Goal: Transaction & Acquisition: Subscribe to service/newsletter

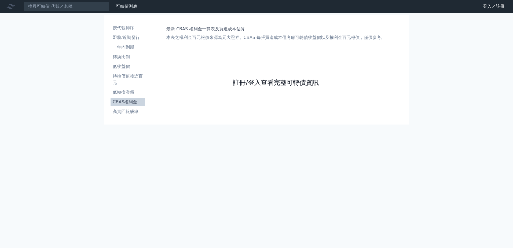
click at [250, 86] on link "註冊/登入查看完整可轉債資訊" at bounding box center [276, 82] width 86 height 9
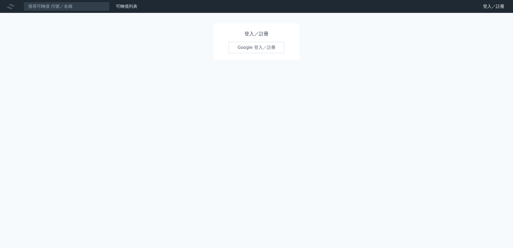
click at [248, 49] on link "Google 登入／註冊" at bounding box center [257, 47] width 56 height 11
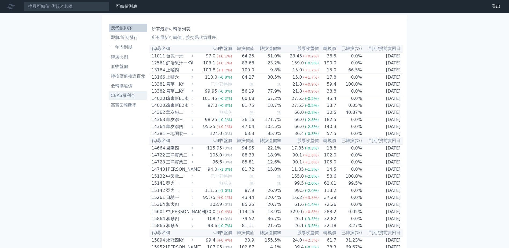
click at [127, 94] on li "CBAS權利金" at bounding box center [128, 95] width 39 height 6
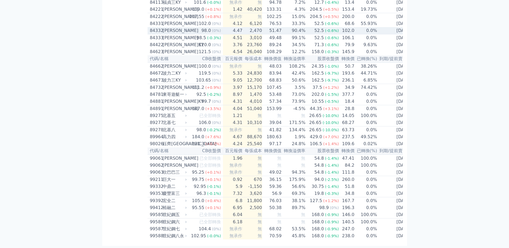
scroll to position [3073, 0]
